Goal: Transaction & Acquisition: Purchase product/service

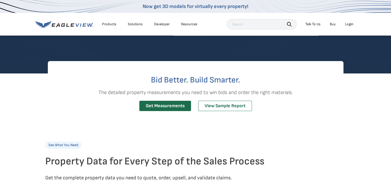
scroll to position [73, 0]
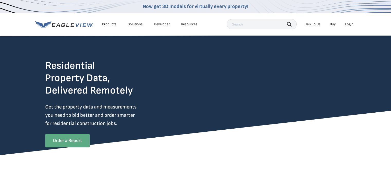
click at [55, 140] on link "Order a Report" at bounding box center [67, 140] width 44 height 13
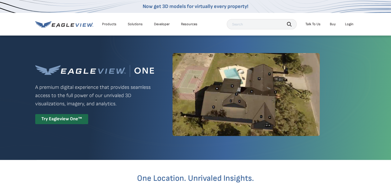
click at [351, 26] on div "Login" at bounding box center [349, 24] width 8 height 5
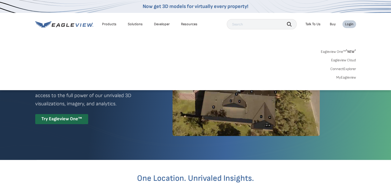
click at [350, 24] on div "Login" at bounding box center [349, 24] width 8 height 5
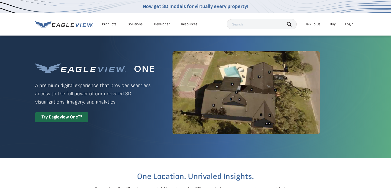
scroll to position [1, 0]
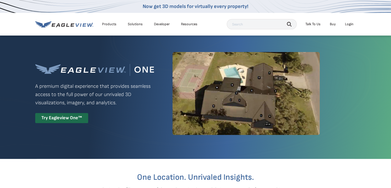
click at [351, 21] on li "Login" at bounding box center [349, 24] width 14 height 8
click at [351, 25] on div "Login" at bounding box center [349, 24] width 8 height 5
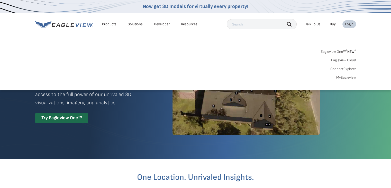
click at [345, 77] on link "MyEagleview" at bounding box center [346, 77] width 20 height 5
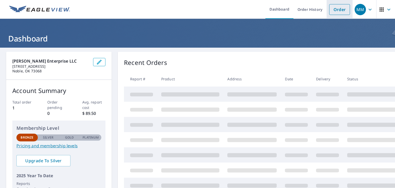
click at [340, 12] on link "Order" at bounding box center [339, 9] width 21 height 11
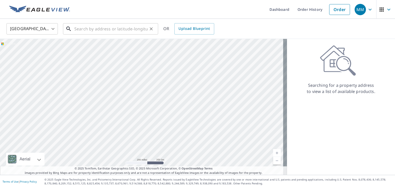
click at [128, 28] on input "text" at bounding box center [110, 29] width 73 height 14
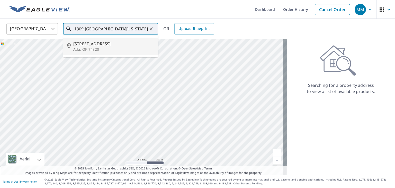
click at [95, 42] on span "[STREET_ADDRESS]" at bounding box center [113, 44] width 81 height 6
type input "[STREET_ADDRESS]"
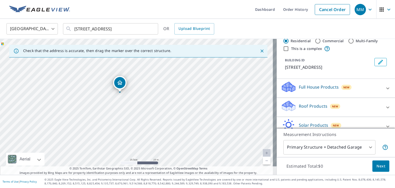
scroll to position [20, 0]
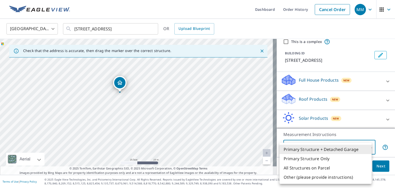
click at [338, 147] on body "MM MM Dashboard Order History Cancel Order MM [GEOGRAPHIC_DATA] [GEOGRAPHIC_DAT…" at bounding box center [197, 94] width 395 height 188
click at [329, 168] on li "All Structures on Parcel" at bounding box center [325, 167] width 92 height 9
type input "3"
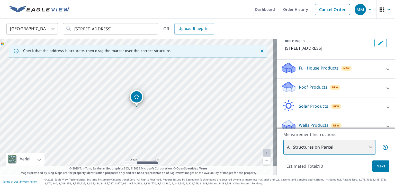
scroll to position [33, 0]
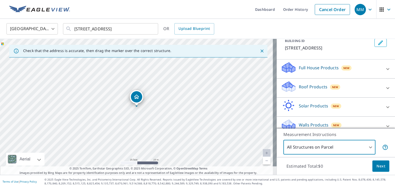
click at [367, 87] on div "Roof Products New" at bounding box center [331, 87] width 101 height 15
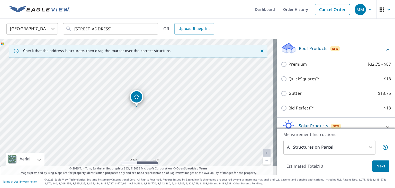
scroll to position [72, 0]
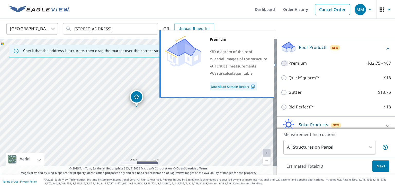
click at [281, 61] on input "Premium $32.75 - $87" at bounding box center [285, 63] width 8 height 6
checkbox input "true"
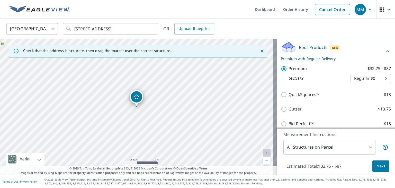
click at [365, 81] on body "MM MM Dashboard Order History Cancel Order MM [GEOGRAPHIC_DATA] [GEOGRAPHIC_DAT…" at bounding box center [197, 94] width 395 height 188
click at [363, 79] on li "Regular $0" at bounding box center [363, 78] width 40 height 9
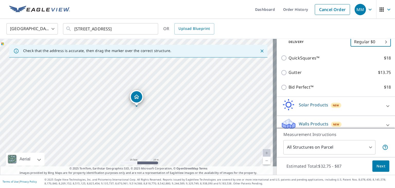
scroll to position [114, 0]
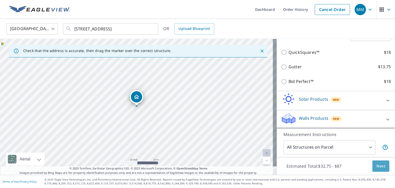
click at [382, 167] on button "Next" at bounding box center [380, 166] width 17 height 12
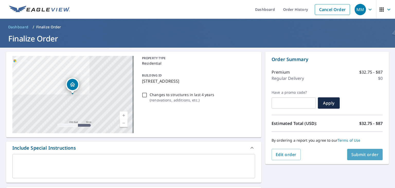
click at [369, 155] on span "Submit order" at bounding box center [365, 154] width 28 height 6
